Goal: Book appointment/travel/reservation

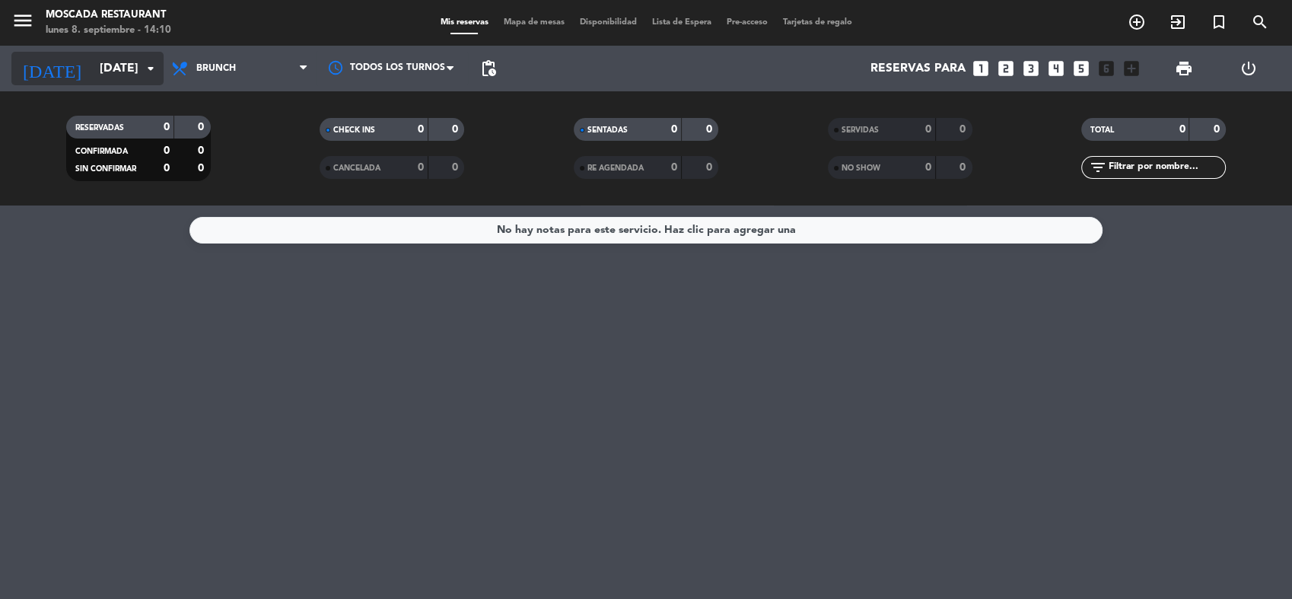
click at [136, 75] on input "[DATE]" at bounding box center [172, 69] width 161 height 30
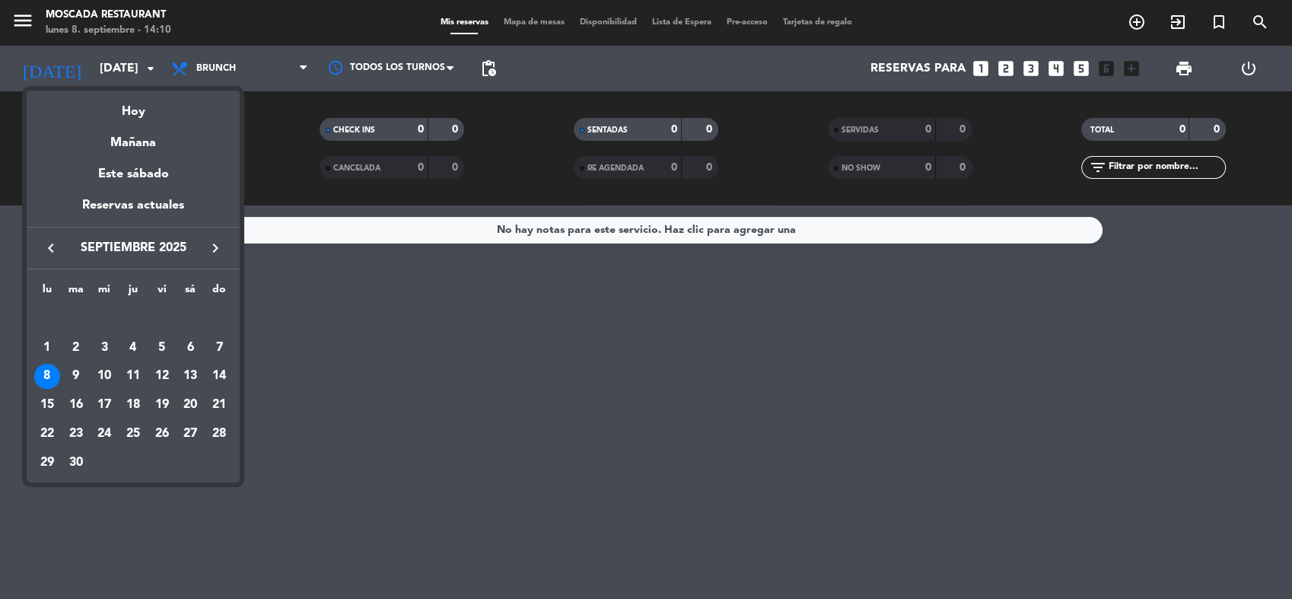
click at [221, 70] on div at bounding box center [646, 299] width 1292 height 599
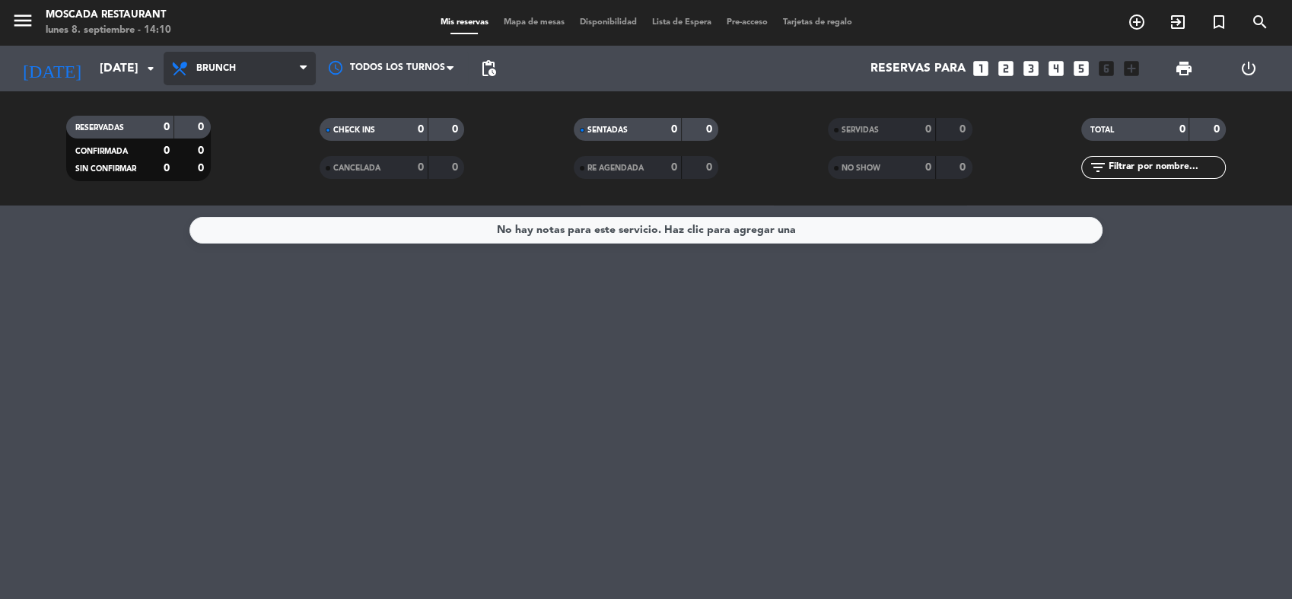
click at [227, 67] on span "Brunch" at bounding box center [216, 68] width 40 height 11
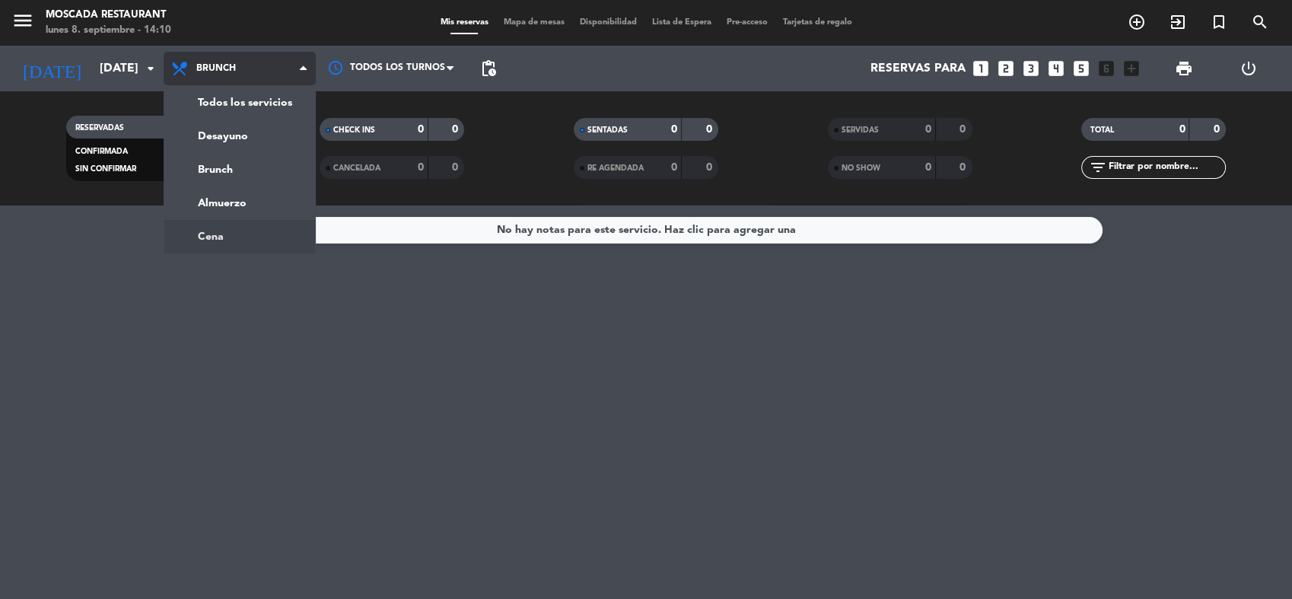
click at [238, 246] on ng-component "menu Moscada Restaurant [DATE] 8. septiembre - 14:10 Mis reservas Mapa de mesas…" at bounding box center [646, 299] width 1292 height 599
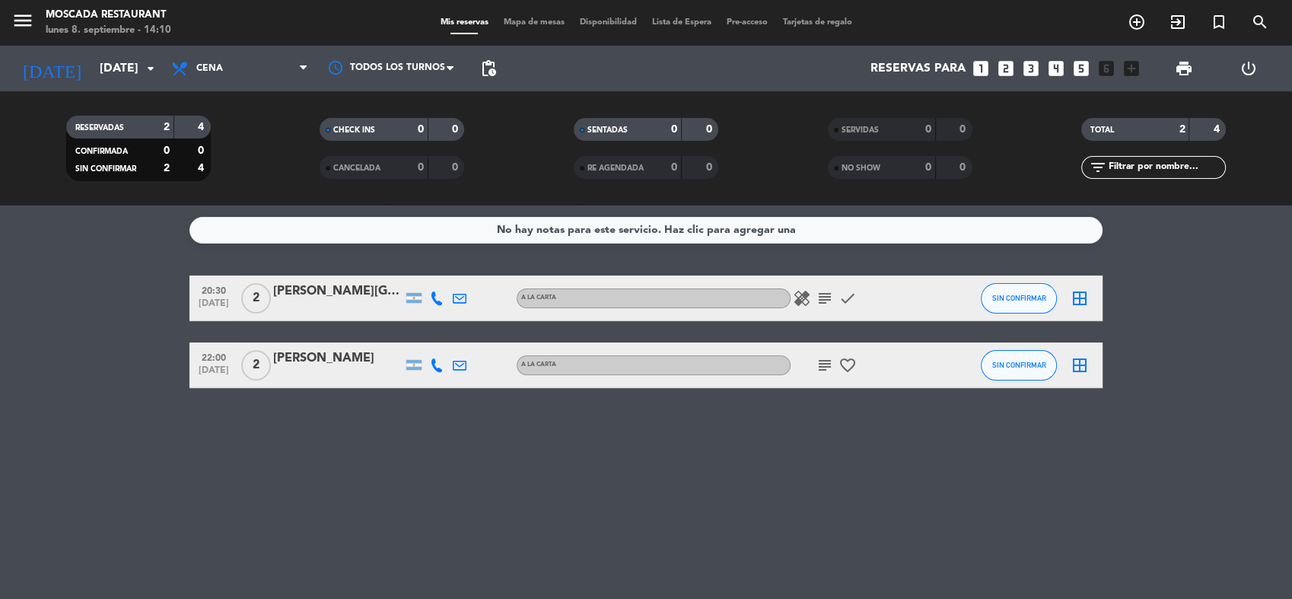
click at [826, 364] on icon "subject" at bounding box center [825, 365] width 18 height 18
click at [844, 366] on icon "favorite_border" at bounding box center [847, 365] width 18 height 18
click at [1234, 443] on div "No hay notas para este servicio. Haz clic para agregar una 20:30 [DATE] 2 Santi…" at bounding box center [646, 401] width 1292 height 393
click at [824, 301] on icon "subject" at bounding box center [825, 298] width 18 height 18
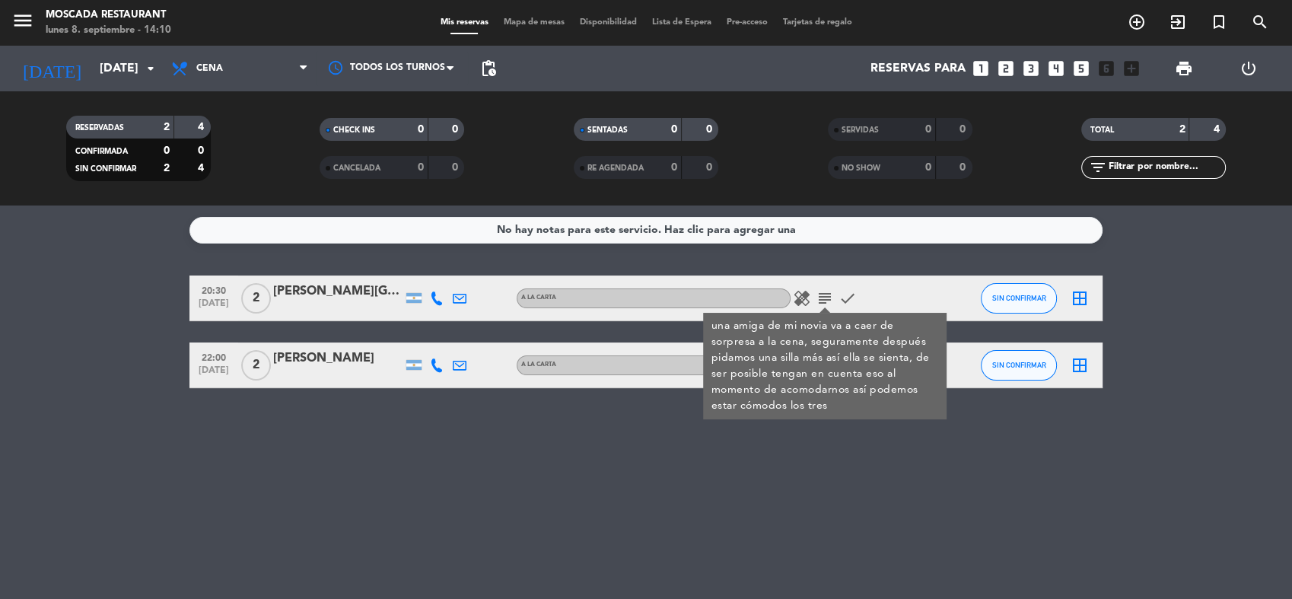
click at [803, 299] on icon "healing" at bounding box center [802, 298] width 18 height 18
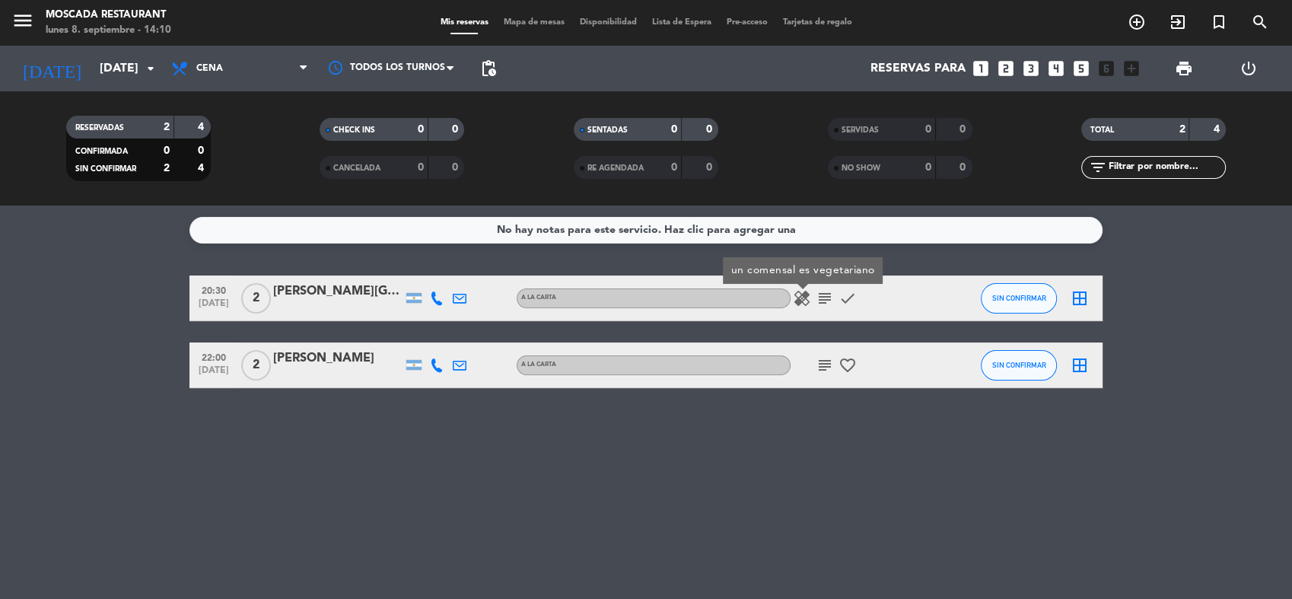
click at [1175, 293] on bookings-row "20:30 [DATE] 2 Santiago Trento A LA CARTA healing un comensal es vegetariano su…" at bounding box center [646, 331] width 1292 height 113
